Goal: Information Seeking & Learning: Learn about a topic

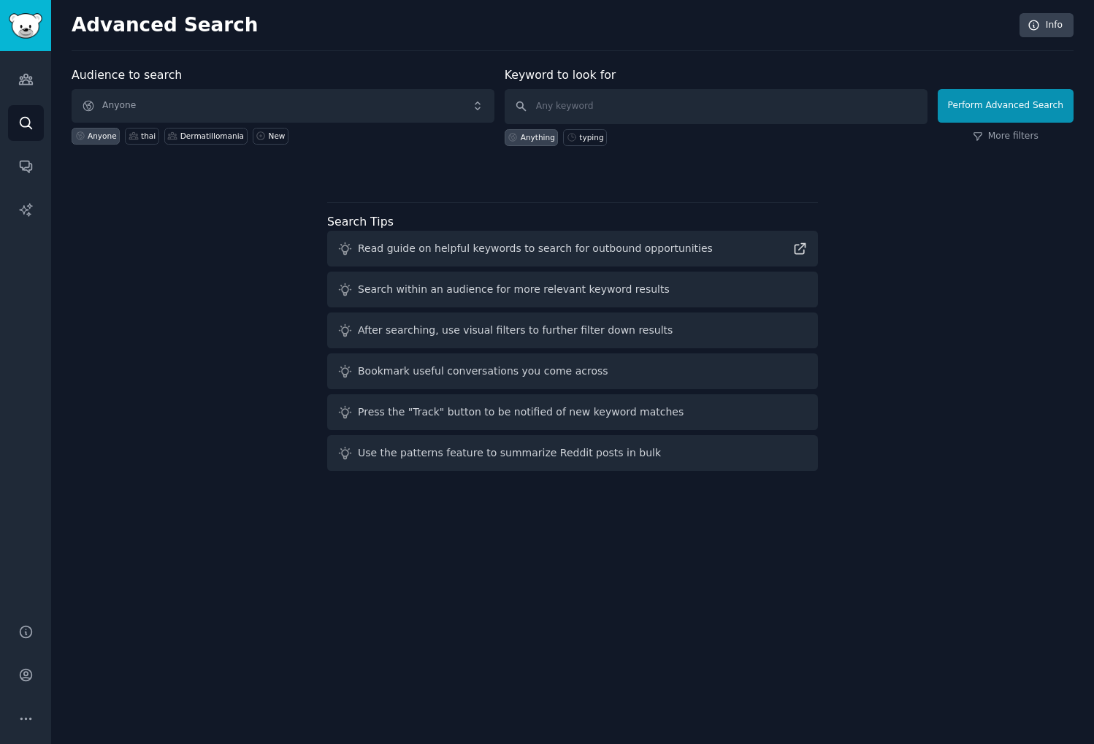
click at [202, 328] on div "Audience to search Anyone Anyone thai Dermatillomania New Keyword to look for A…" at bounding box center [573, 271] width 1002 height 410
click at [1048, 26] on link "Info" at bounding box center [1046, 25] width 54 height 25
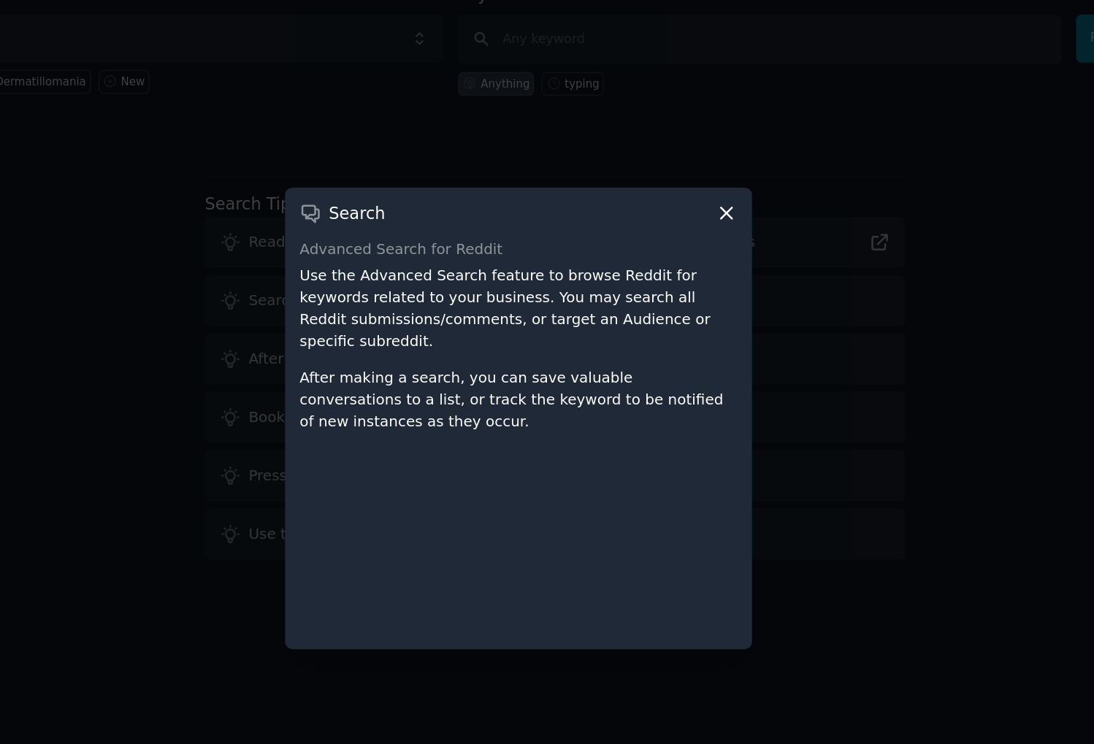
click at [689, 229] on icon at bounding box center [692, 228] width 15 height 15
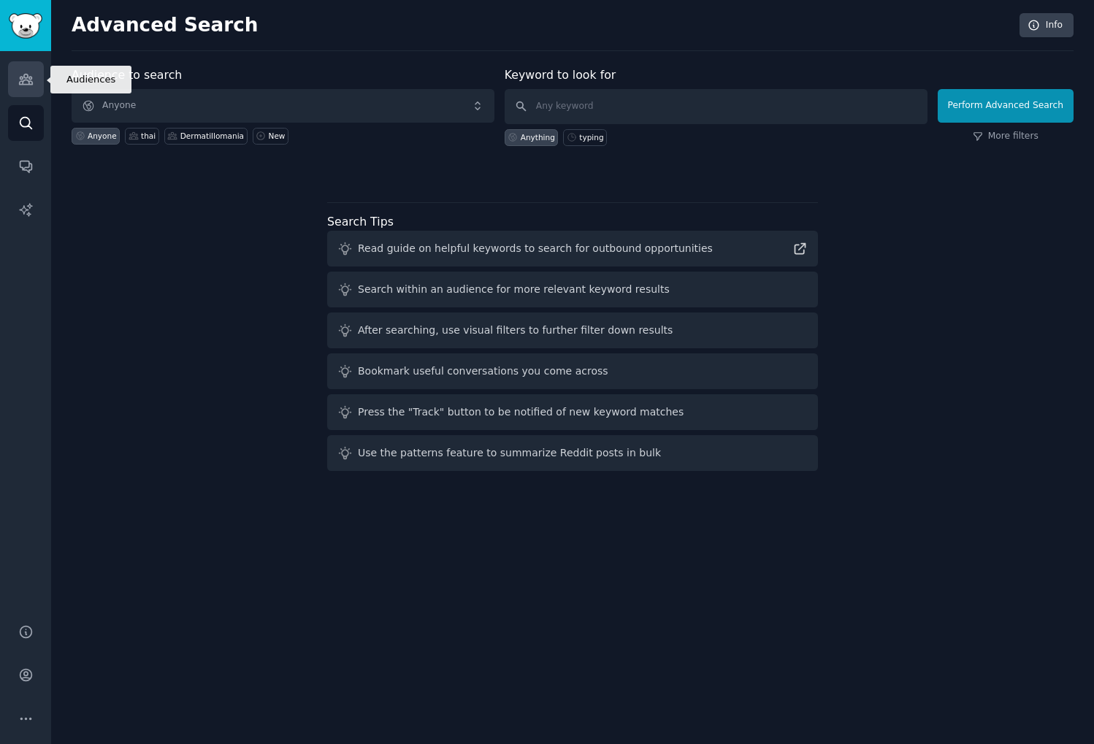
click at [28, 73] on icon "Sidebar" at bounding box center [25, 79] width 15 height 15
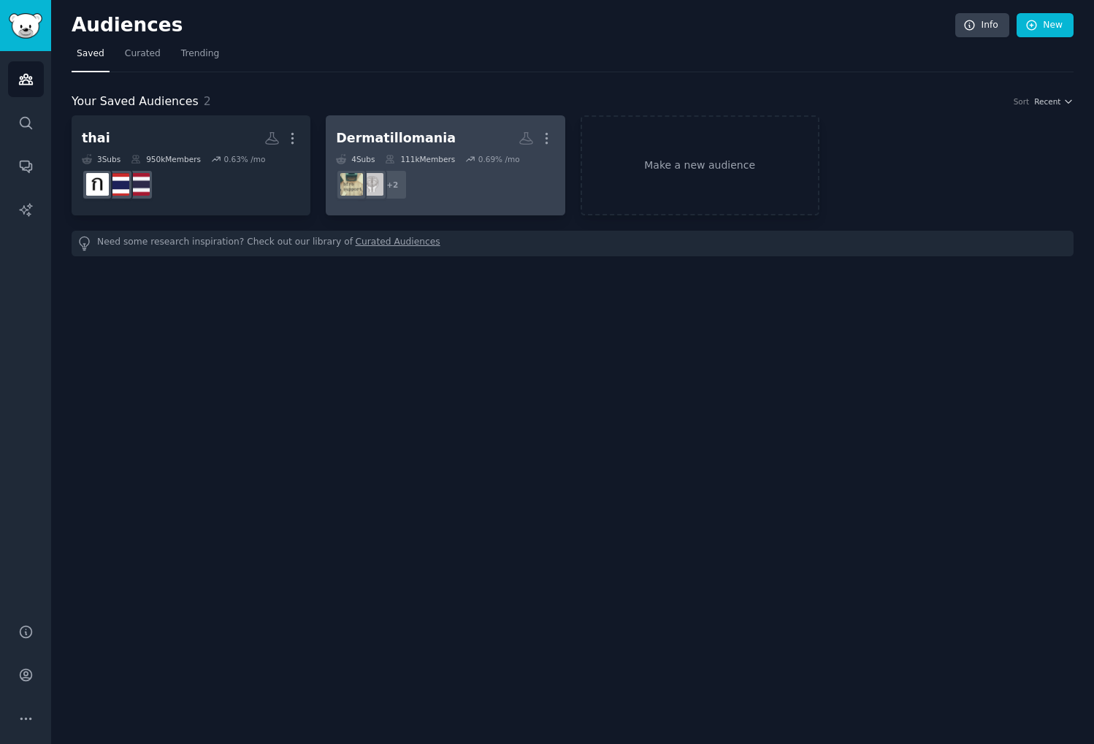
click at [418, 136] on div "Dermatillomania" at bounding box center [396, 138] width 120 height 18
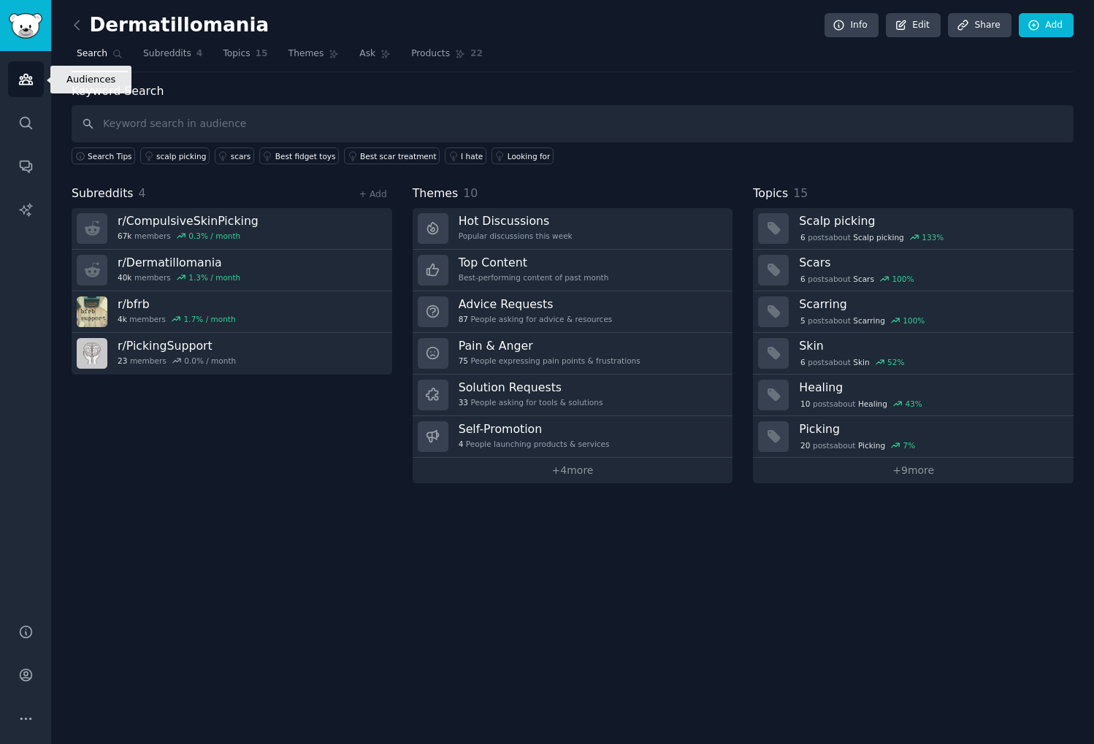
click at [31, 80] on icon "Sidebar" at bounding box center [25, 79] width 15 height 15
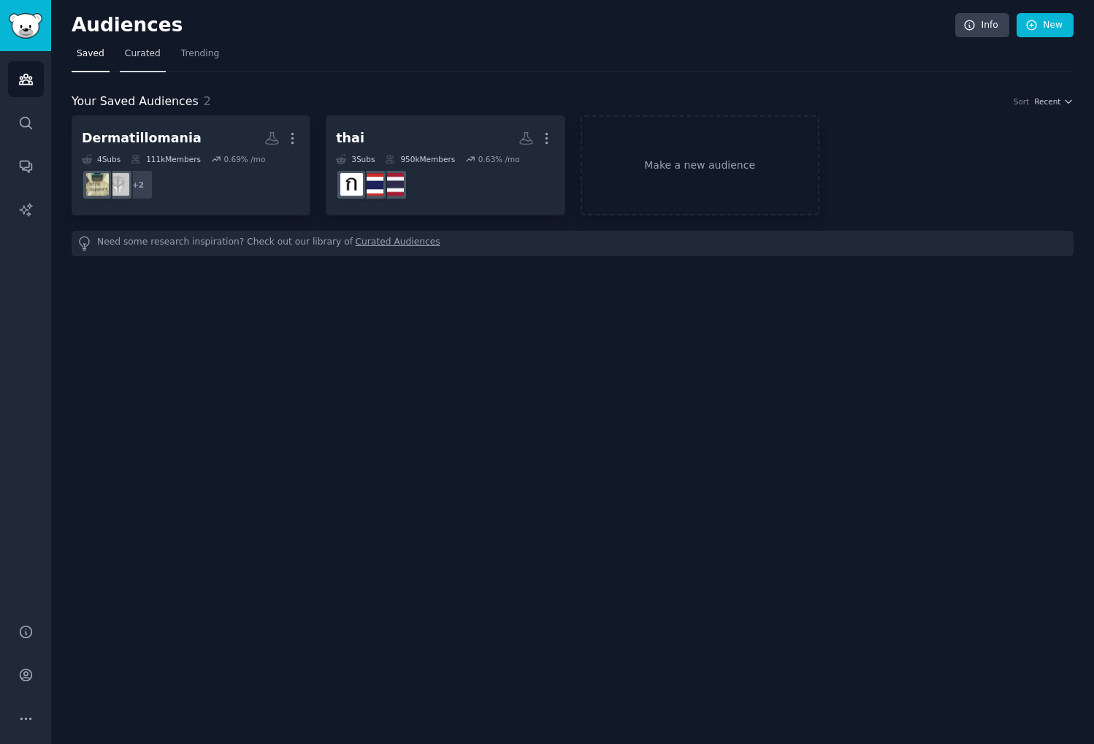
click at [134, 56] on span "Curated" at bounding box center [143, 53] width 36 height 13
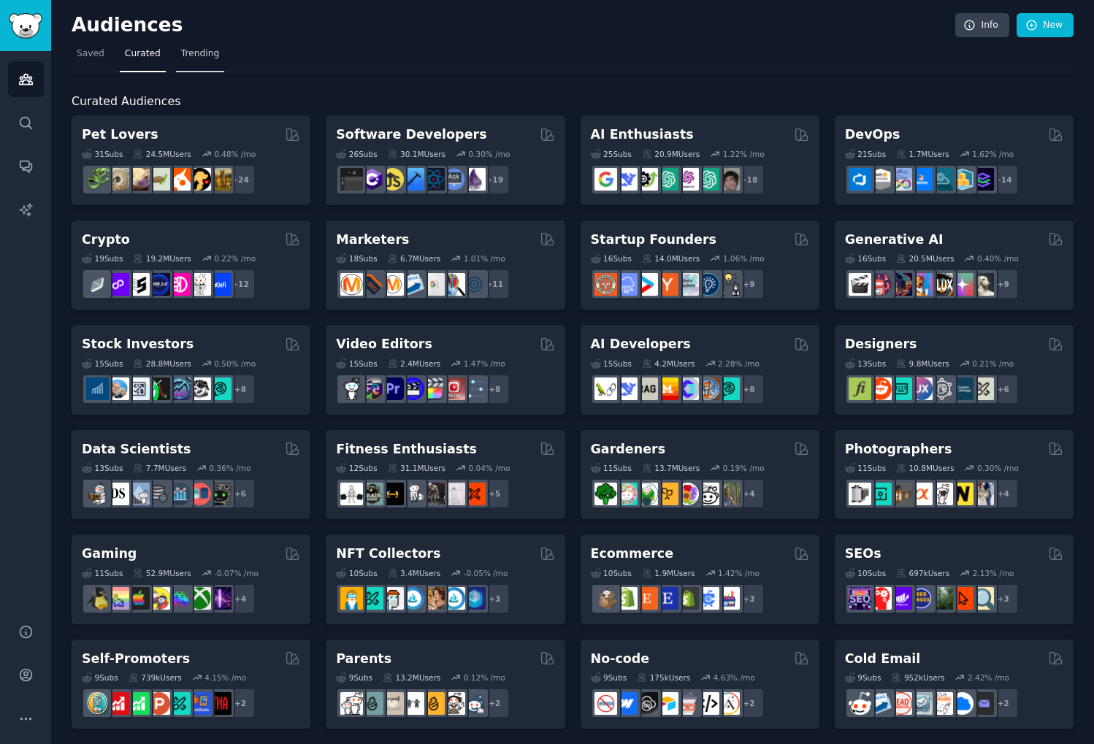
click at [196, 55] on span "Trending" at bounding box center [200, 53] width 38 height 13
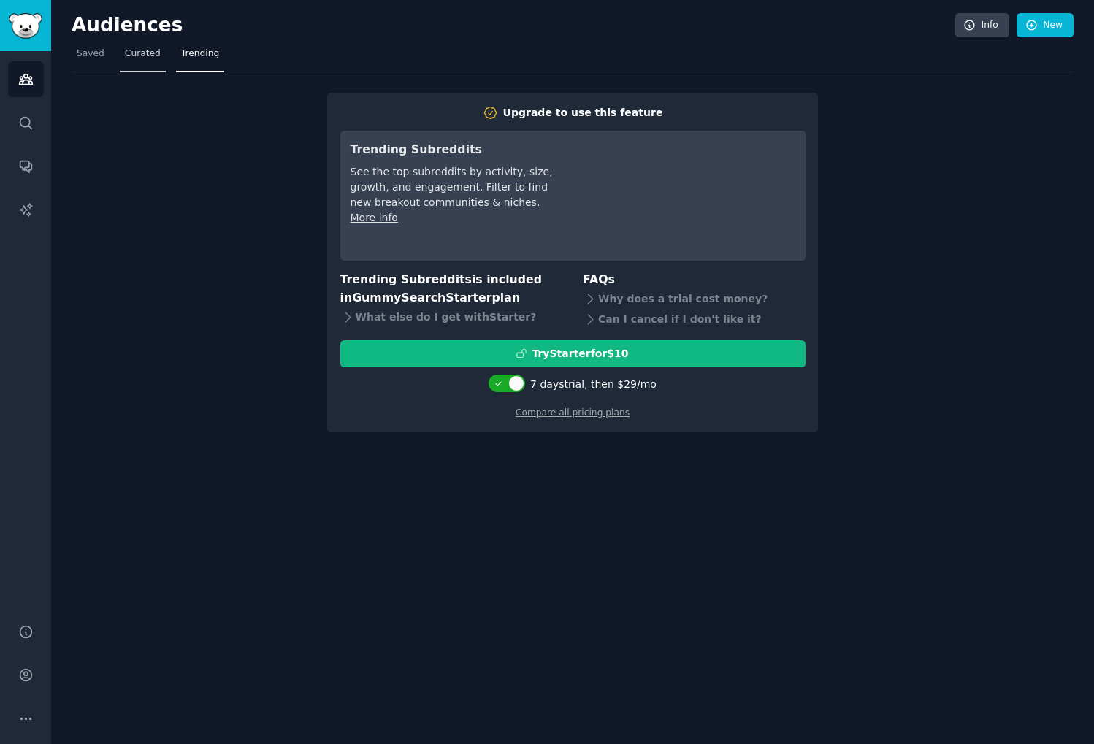
click at [143, 53] on span "Curated" at bounding box center [143, 53] width 36 height 13
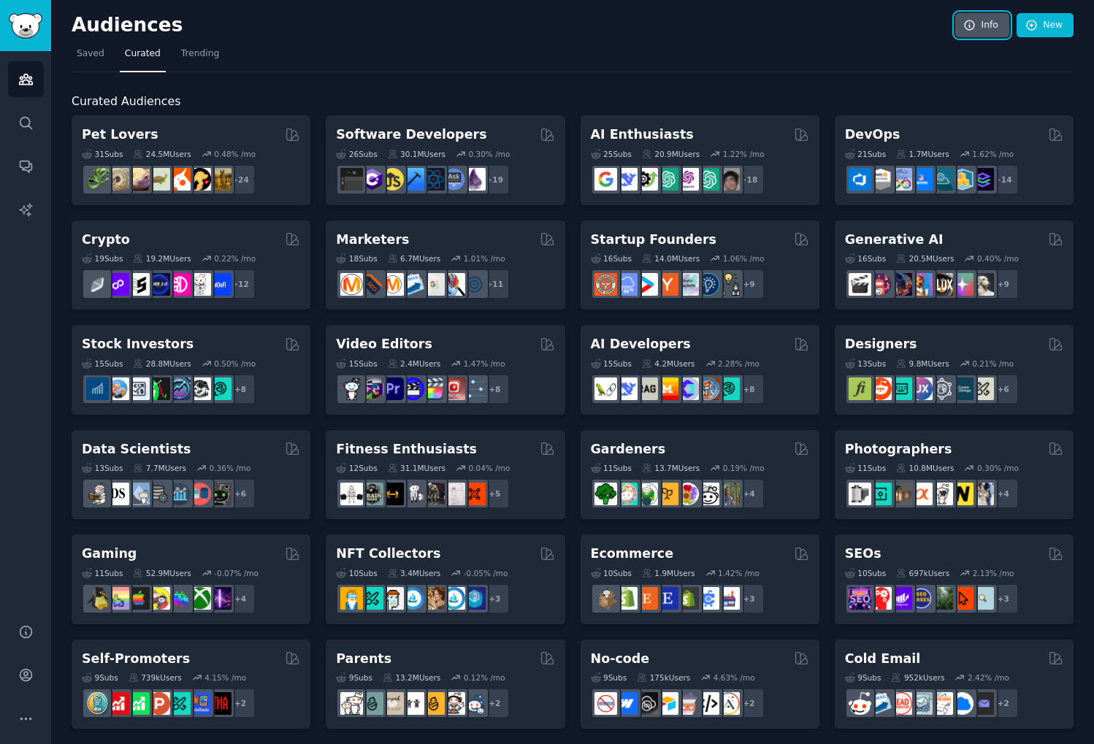
click at [984, 27] on link "Info" at bounding box center [982, 25] width 54 height 25
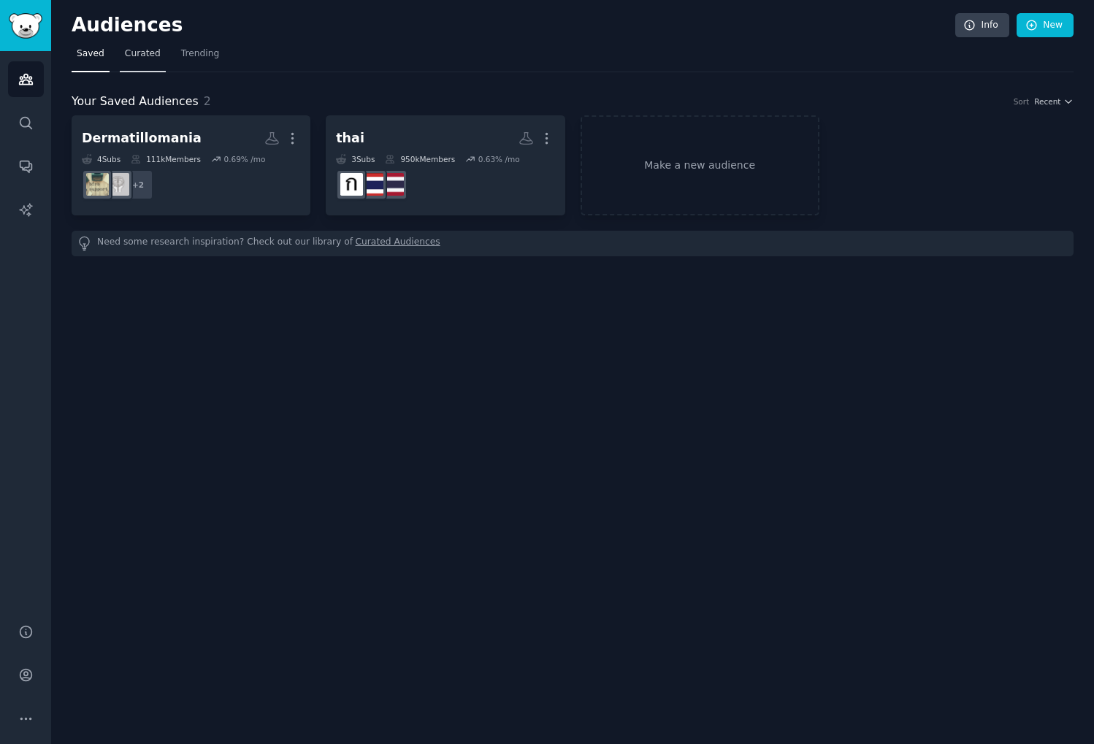
click at [150, 56] on span "Curated" at bounding box center [143, 53] width 36 height 13
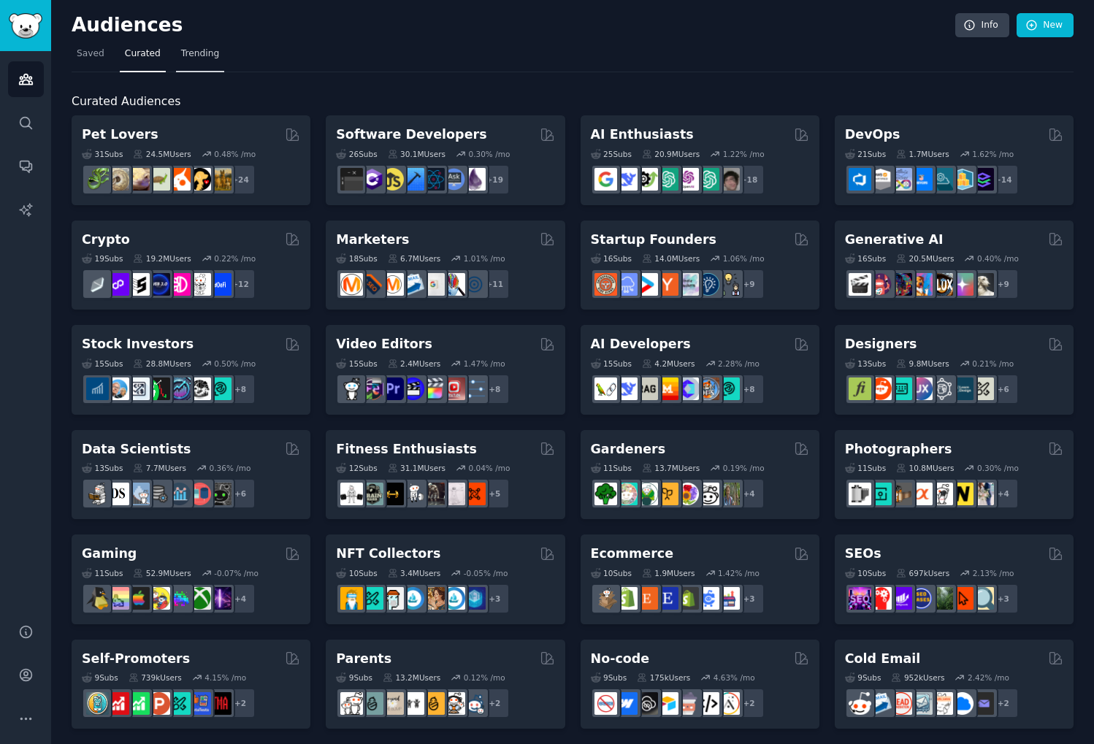
click at [204, 54] on span "Trending" at bounding box center [200, 53] width 38 height 13
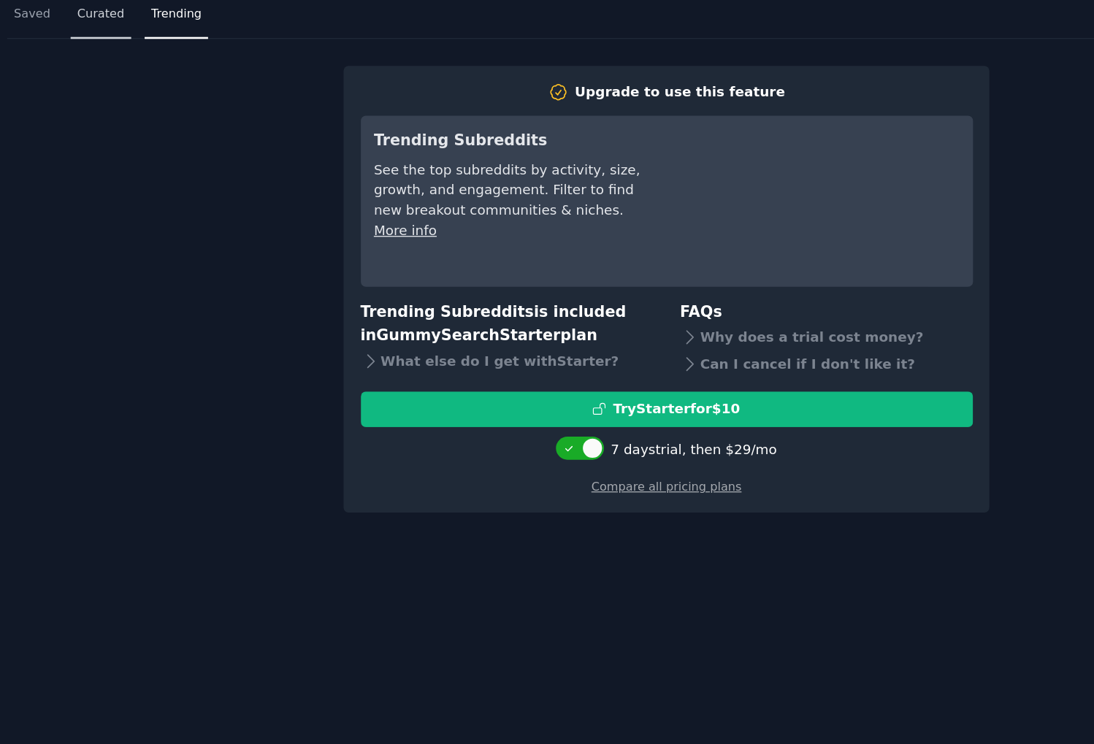
click at [134, 63] on link "Curated" at bounding box center [143, 57] width 46 height 30
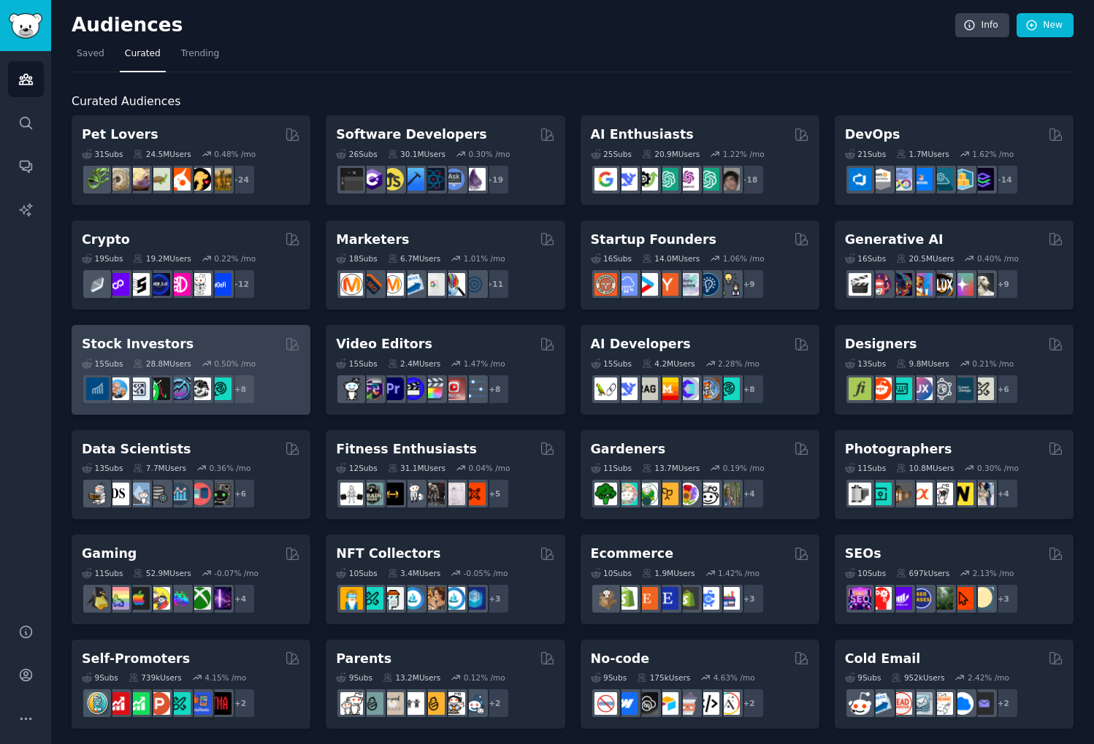
click at [248, 345] on div "Stock Investors Curated by GummySearch" at bounding box center [191, 344] width 218 height 18
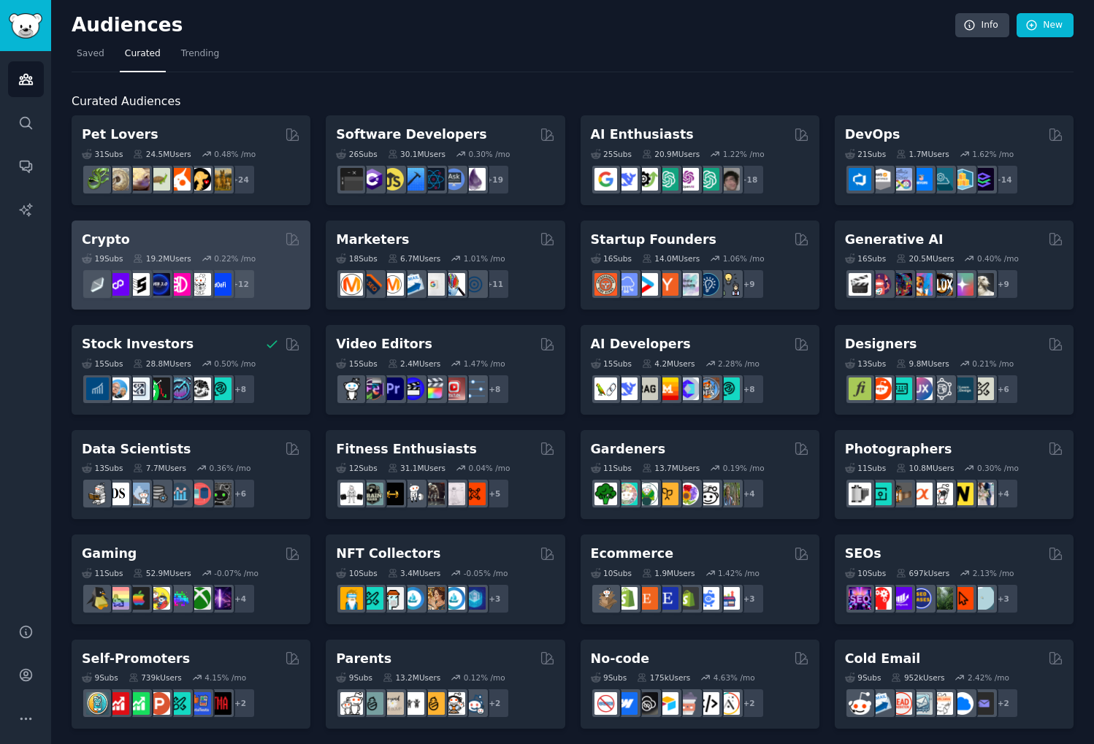
click at [221, 235] on div "Crypto" at bounding box center [191, 240] width 218 height 18
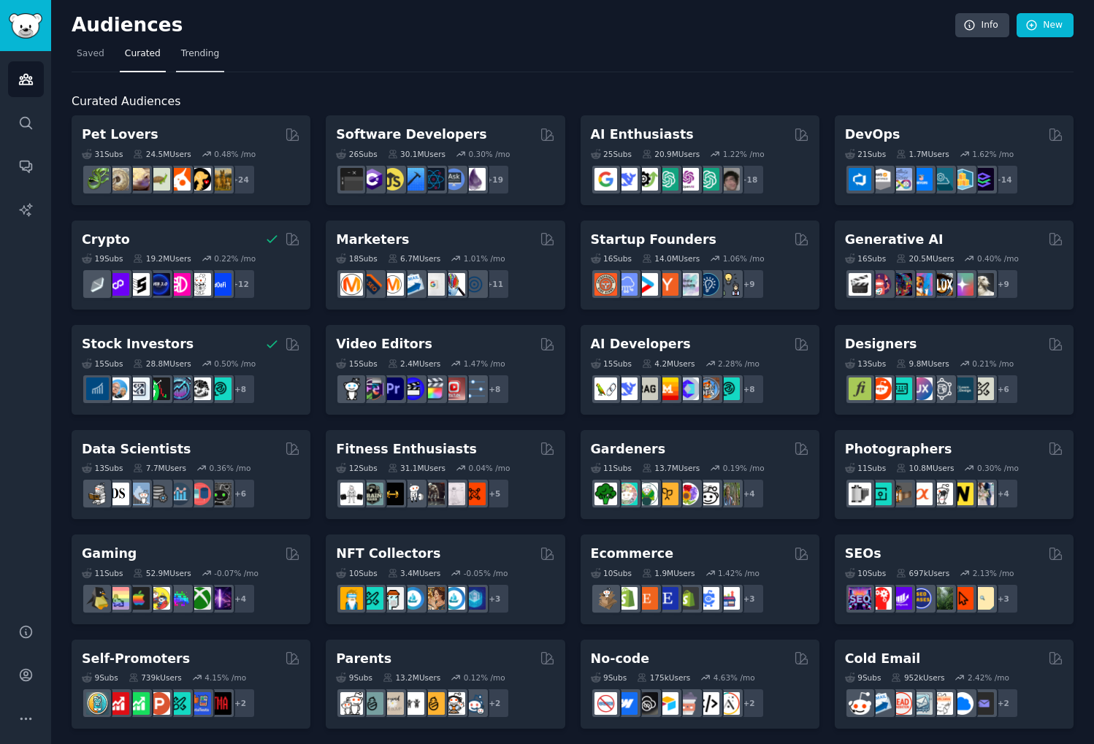
click at [206, 52] on span "Trending" at bounding box center [200, 53] width 38 height 13
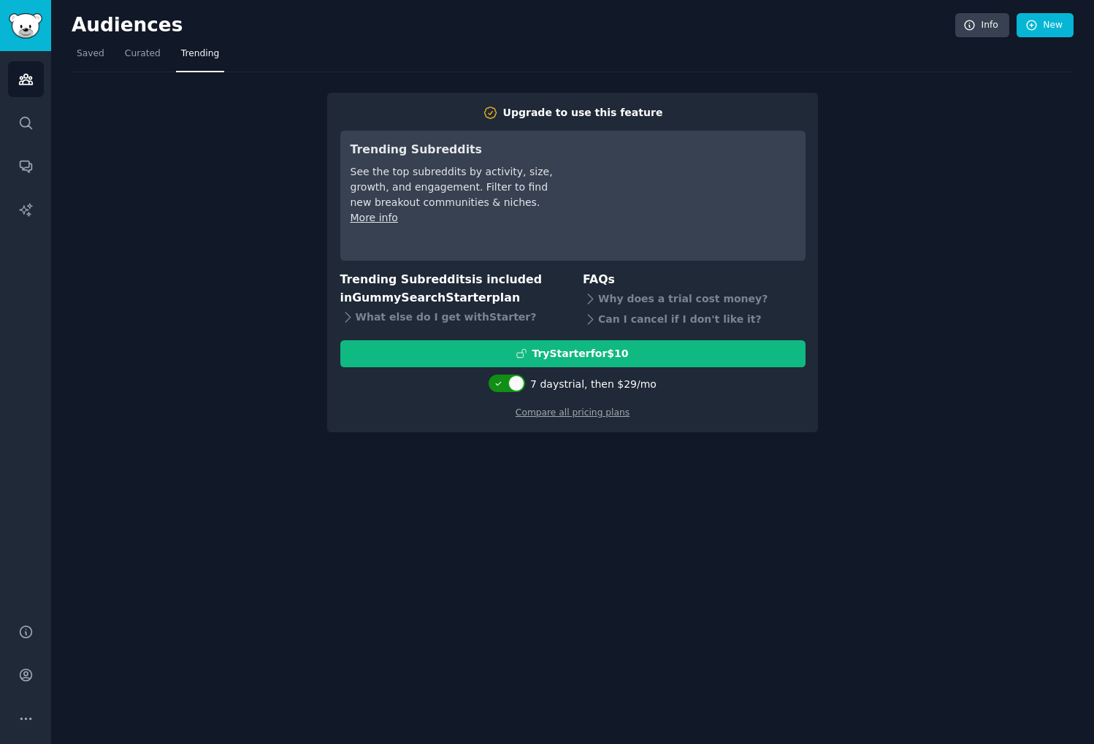
click at [510, 386] on div at bounding box center [507, 384] width 37 height 18
checkbox input "false"
click at [26, 210] on icon "Sidebar" at bounding box center [25, 209] width 12 height 12
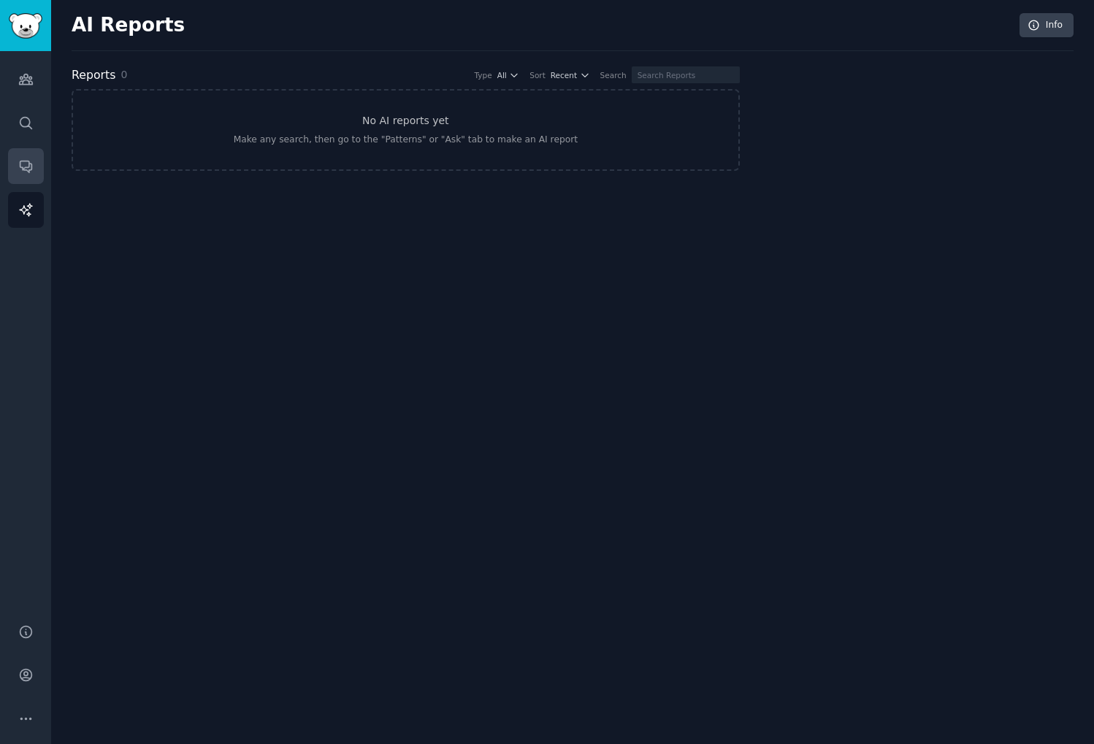
click at [24, 177] on link "Conversations" at bounding box center [26, 166] width 36 height 36
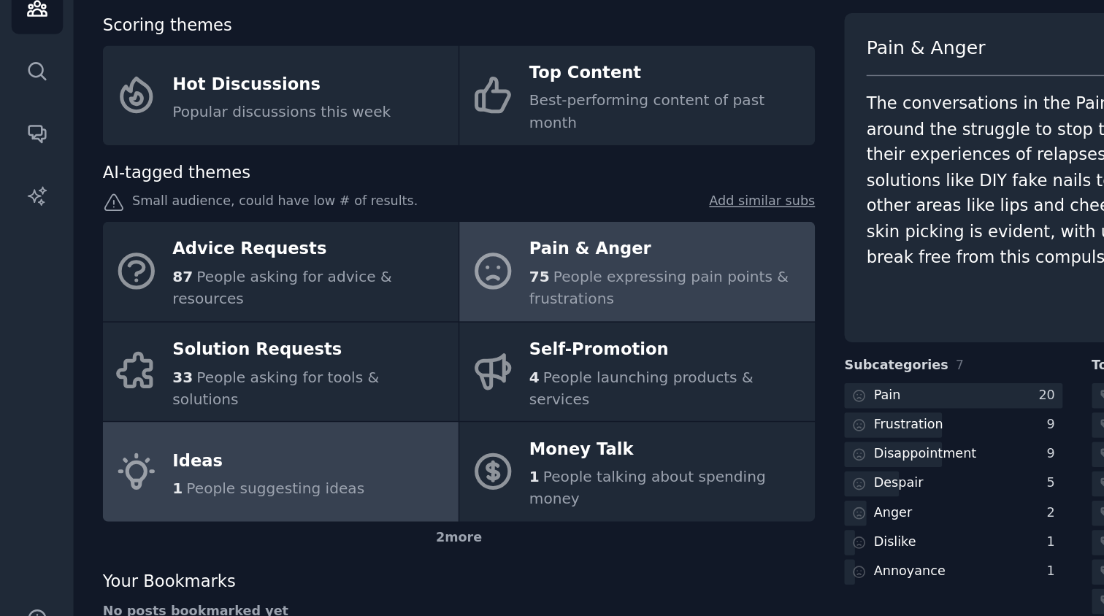
click at [201, 383] on div "Ideas" at bounding box center [187, 394] width 134 height 23
